Goal: Task Accomplishment & Management: Manage account settings

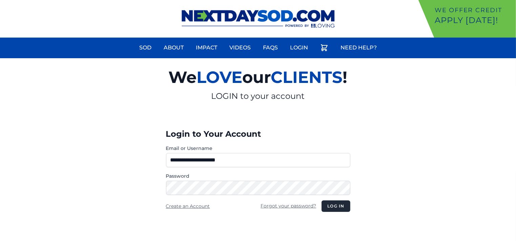
click at [276, 164] on input "**********" at bounding box center [258, 160] width 184 height 14
type input "**********"
click at [333, 207] on button "Log in" at bounding box center [335, 206] width 28 height 12
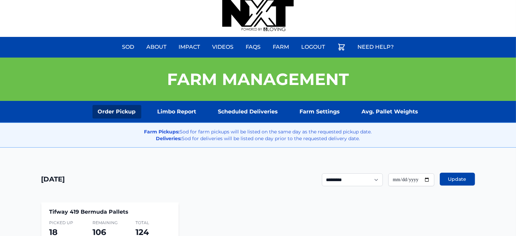
scroll to position [4, 0]
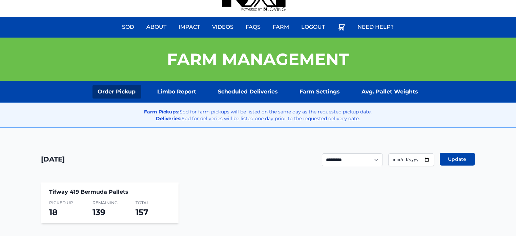
scroll to position [22, 0]
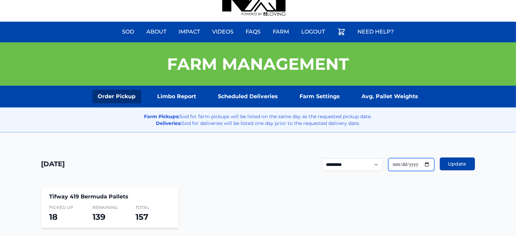
click at [425, 163] on input "**********" at bounding box center [411, 164] width 46 height 13
type input "**********"
click at [449, 166] on span "Update" at bounding box center [457, 163] width 18 height 7
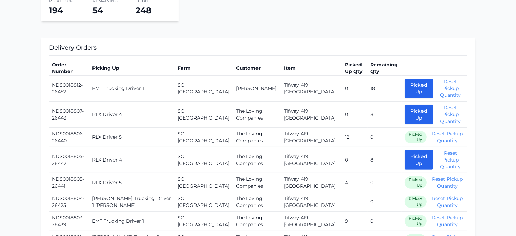
scroll to position [228, 0]
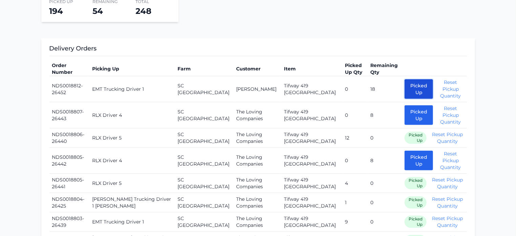
click at [404, 86] on button "Picked Up" at bounding box center [418, 89] width 28 height 20
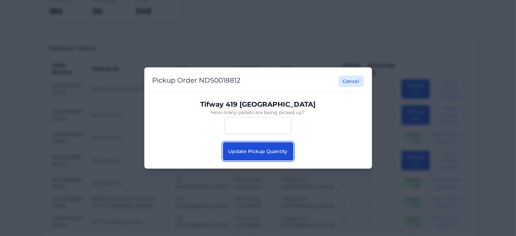
click at [258, 151] on span "Update Pickup Quantity" at bounding box center [258, 151] width 59 height 6
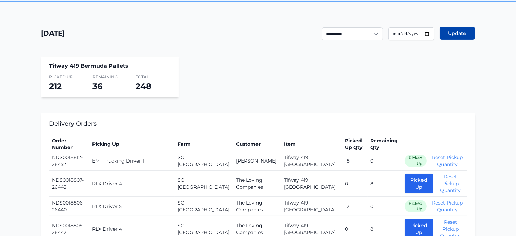
scroll to position [162, 0]
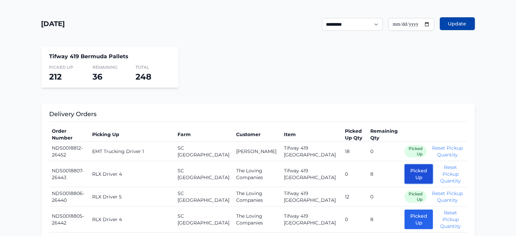
click at [404, 173] on button "Picked Up" at bounding box center [418, 174] width 28 height 20
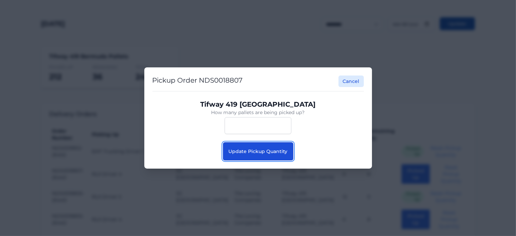
click at [276, 151] on span "Update Pickup Quantity" at bounding box center [258, 151] width 59 height 6
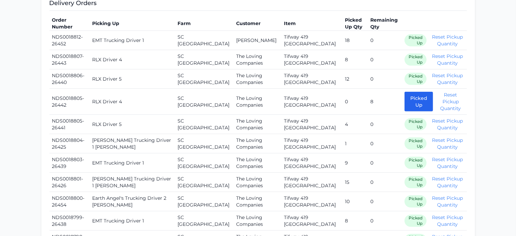
scroll to position [276, 0]
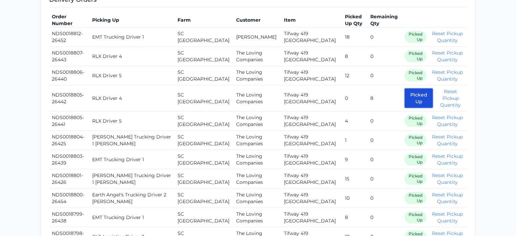
click at [404, 103] on button "Picked Up" at bounding box center [418, 98] width 28 height 20
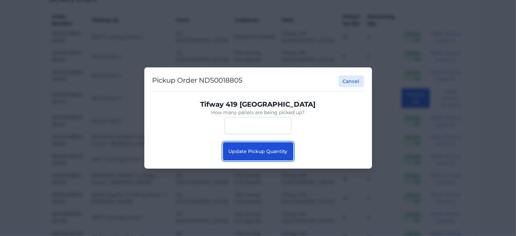
click at [255, 154] on button "Update Pickup Quantity" at bounding box center [258, 151] width 70 height 18
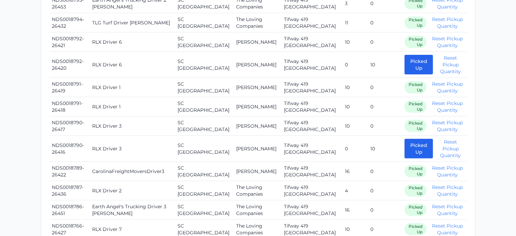
scroll to position [540, 0]
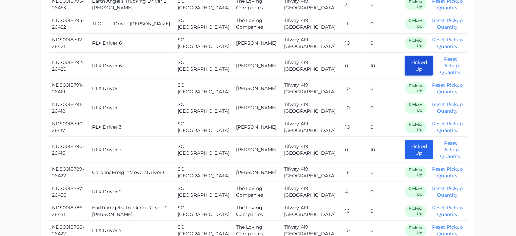
click at [404, 66] on button "Picked Up" at bounding box center [418, 66] width 28 height 20
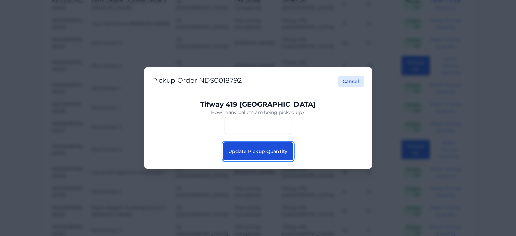
click at [265, 154] on button "Update Pickup Quantity" at bounding box center [258, 151] width 70 height 18
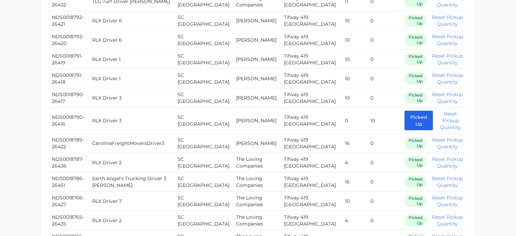
scroll to position [566, 0]
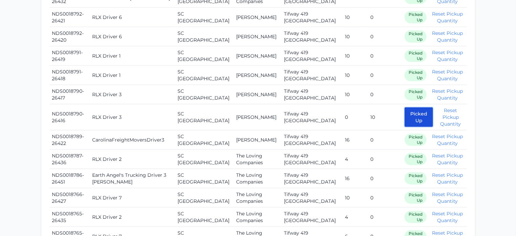
click at [404, 117] on button "Picked Up" at bounding box center [418, 117] width 28 height 20
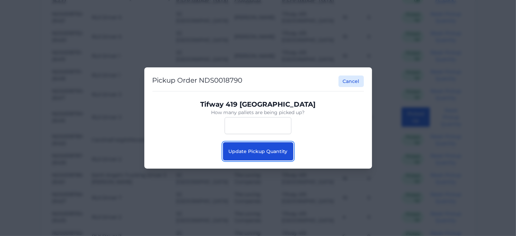
click at [262, 152] on span "Update Pickup Quantity" at bounding box center [258, 151] width 59 height 6
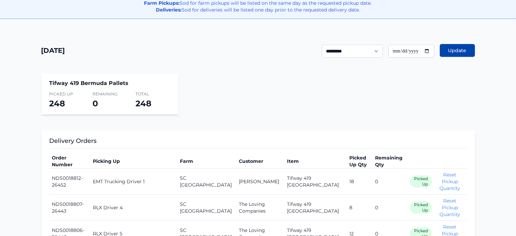
scroll to position [135, 0]
click at [428, 52] on input "**********" at bounding box center [411, 51] width 46 height 13
type input "**********"
click at [456, 54] on button "Update" at bounding box center [456, 50] width 35 height 13
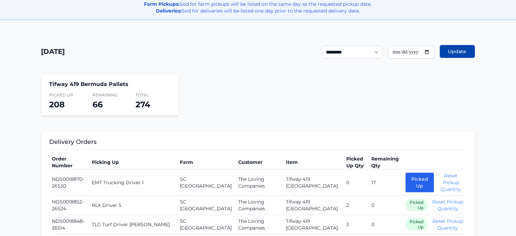
scroll to position [135, 0]
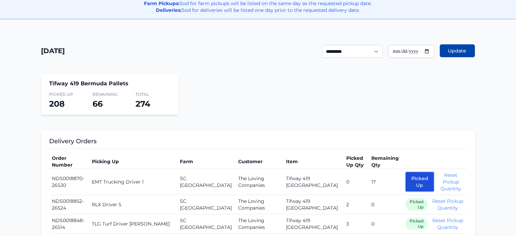
click at [405, 180] on button "Picked Up" at bounding box center [419, 182] width 28 height 20
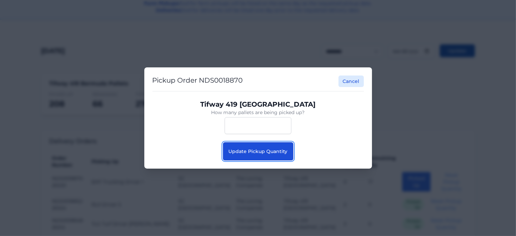
click at [265, 153] on span "Update Pickup Quantity" at bounding box center [258, 151] width 59 height 6
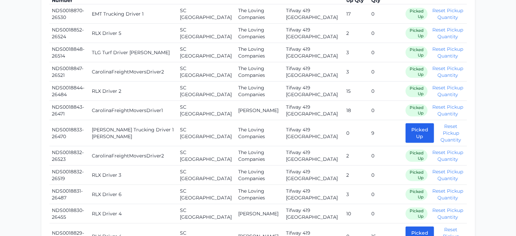
scroll to position [300, 0]
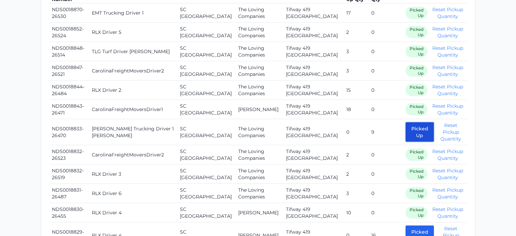
click at [405, 132] on button "Picked Up" at bounding box center [419, 132] width 28 height 20
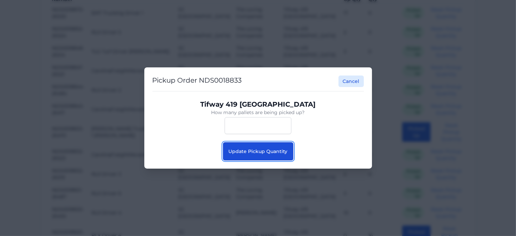
click at [256, 153] on span "Update Pickup Quantity" at bounding box center [258, 151] width 59 height 6
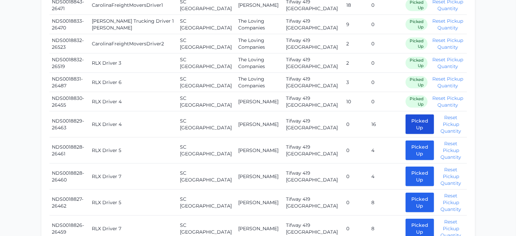
scroll to position [408, 0]
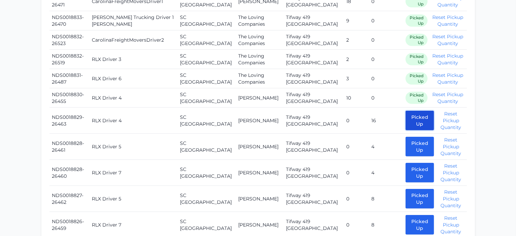
click at [405, 117] on button "Picked Up" at bounding box center [419, 121] width 28 height 20
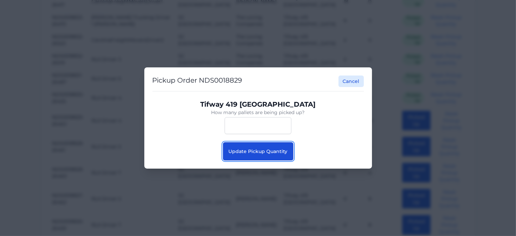
click at [276, 153] on span "Update Pickup Quantity" at bounding box center [258, 151] width 59 height 6
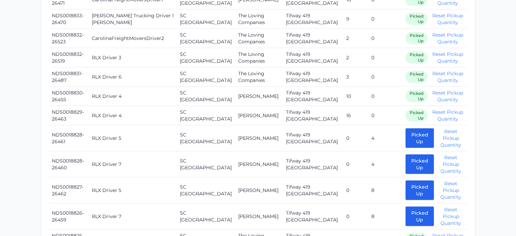
scroll to position [416, 0]
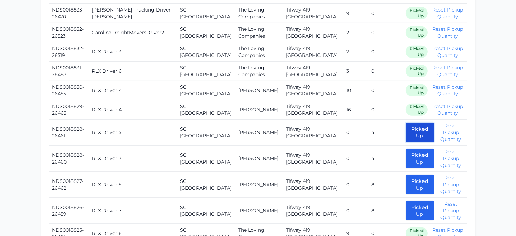
click at [405, 126] on button "Picked Up" at bounding box center [419, 133] width 28 height 20
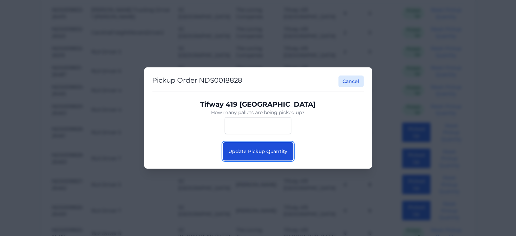
click at [279, 151] on span "Update Pickup Quantity" at bounding box center [258, 151] width 59 height 6
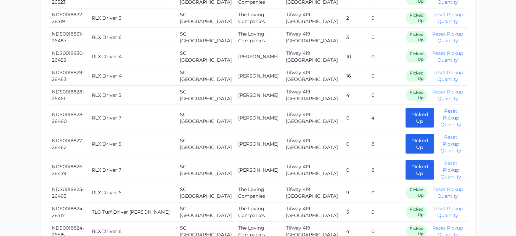
scroll to position [452, 0]
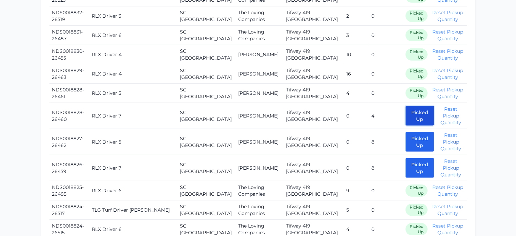
click at [405, 116] on button "Picked Up" at bounding box center [419, 116] width 28 height 20
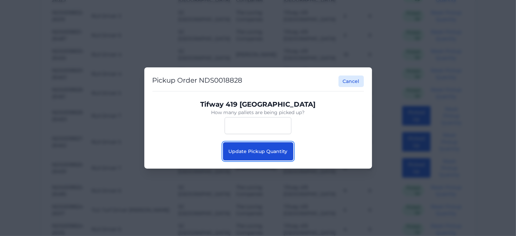
click at [263, 150] on span "Update Pickup Quantity" at bounding box center [258, 151] width 59 height 6
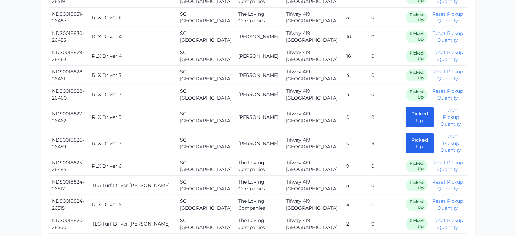
scroll to position [471, 0]
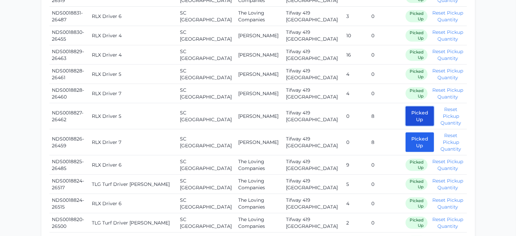
click at [405, 110] on button "Picked Up" at bounding box center [419, 116] width 28 height 20
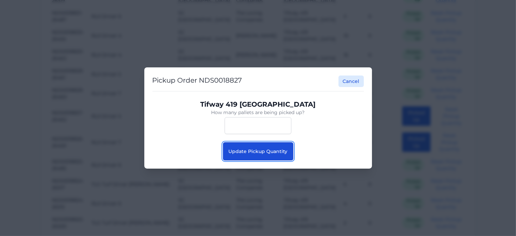
click at [273, 152] on span "Update Pickup Quantity" at bounding box center [258, 151] width 59 height 6
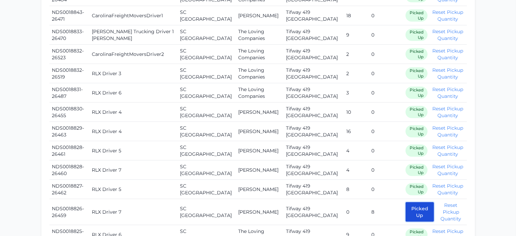
click at [405, 209] on button "Picked Up" at bounding box center [419, 212] width 28 height 20
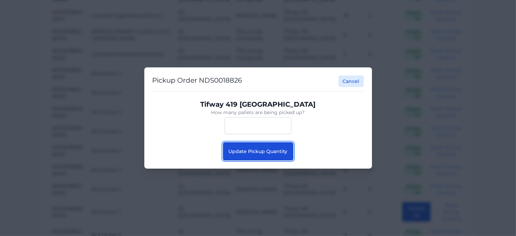
click at [276, 155] on button "Update Pickup Quantity" at bounding box center [258, 151] width 70 height 18
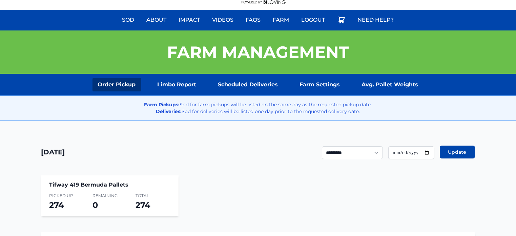
scroll to position [24, 0]
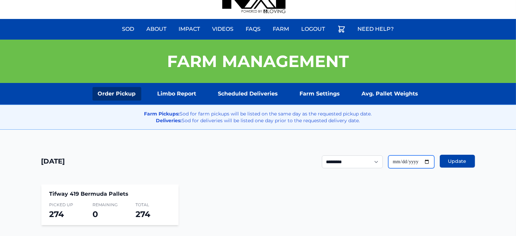
click at [426, 160] on input "**********" at bounding box center [411, 161] width 46 height 13
type input "**********"
click at [448, 160] on span "Update" at bounding box center [457, 161] width 18 height 7
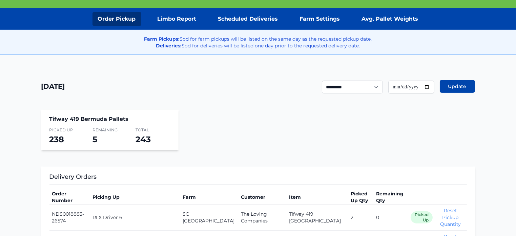
scroll to position [99, 0]
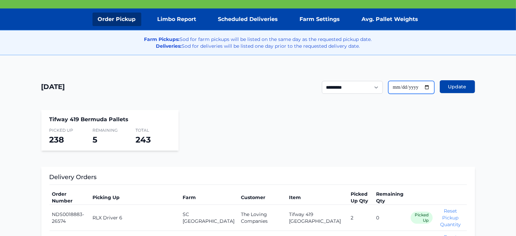
click at [427, 85] on input "**********" at bounding box center [411, 87] width 46 height 13
type input "**********"
click at [453, 81] on button "Update" at bounding box center [456, 86] width 35 height 13
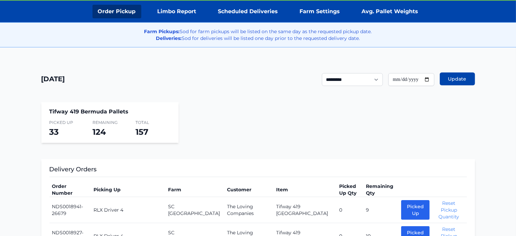
scroll to position [98, 0]
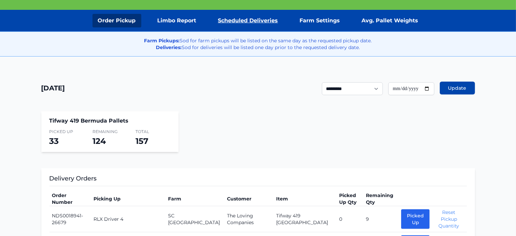
click at [260, 17] on link "Scheduled Deliveries" at bounding box center [248, 21] width 71 height 14
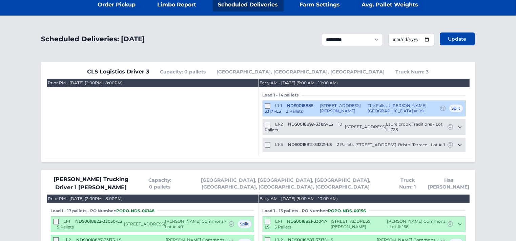
scroll to position [114, 0]
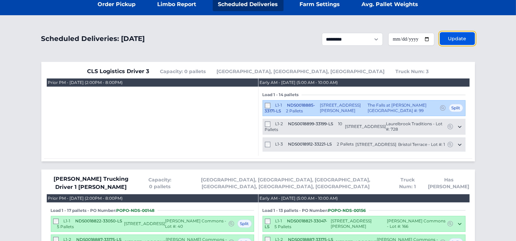
click at [449, 41] on span "Update" at bounding box center [457, 38] width 18 height 7
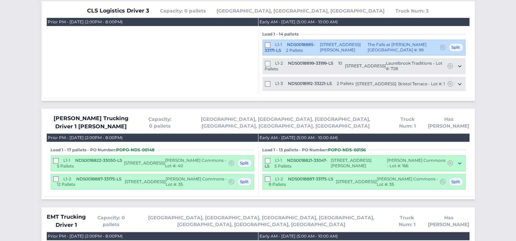
scroll to position [156, 0]
